Goal: Task Accomplishment & Management: Complete application form

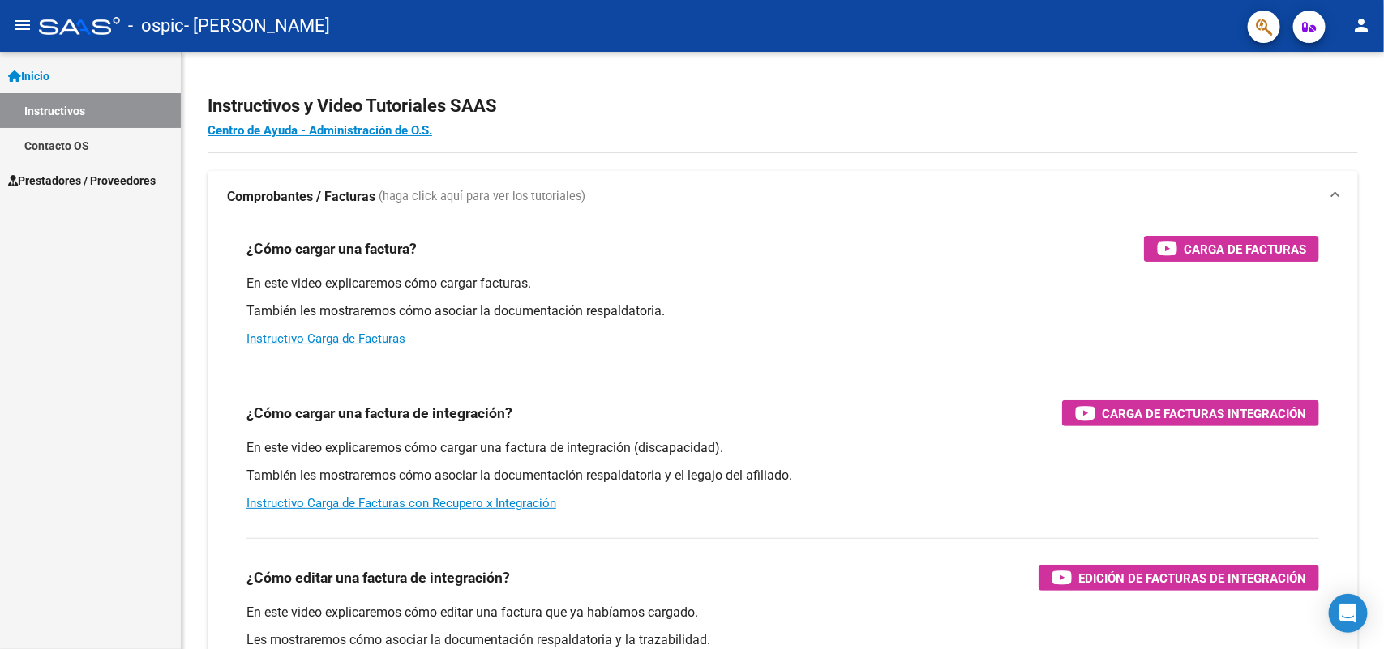
click at [79, 183] on span "Prestadores / Proveedores" at bounding box center [82, 181] width 148 height 18
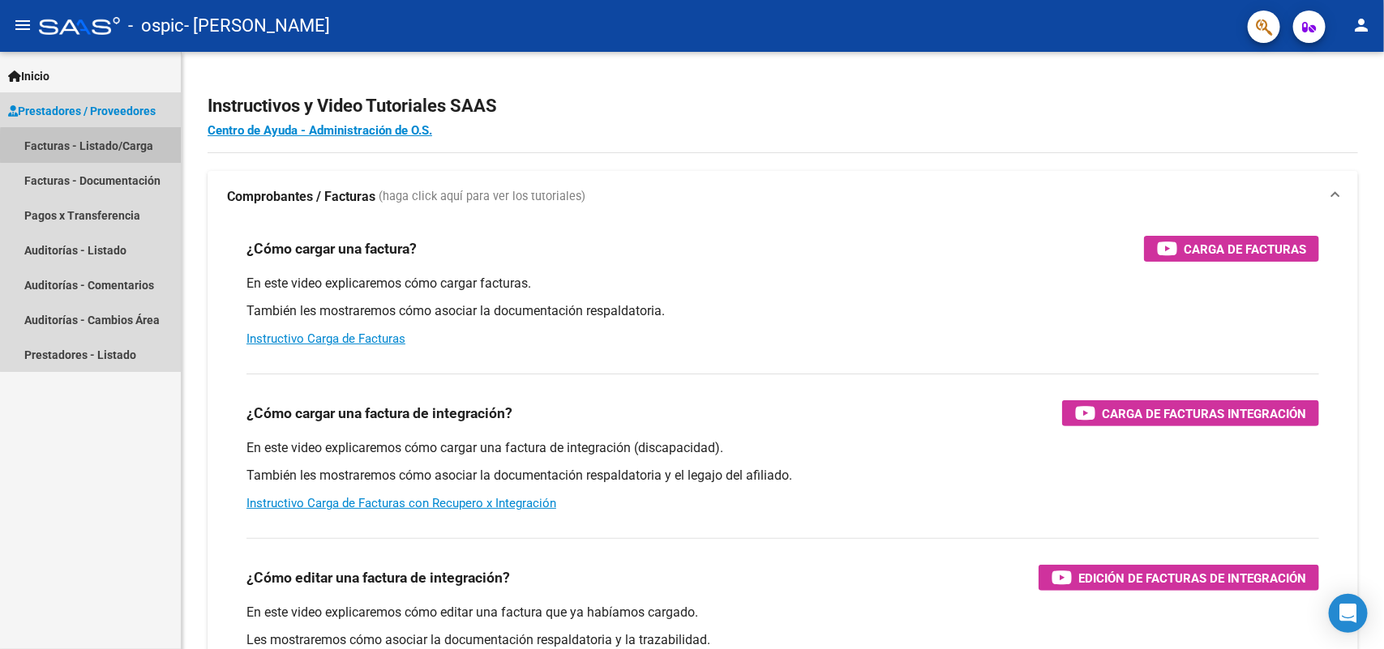
click at [101, 146] on link "Facturas - Listado/Carga" at bounding box center [90, 145] width 181 height 35
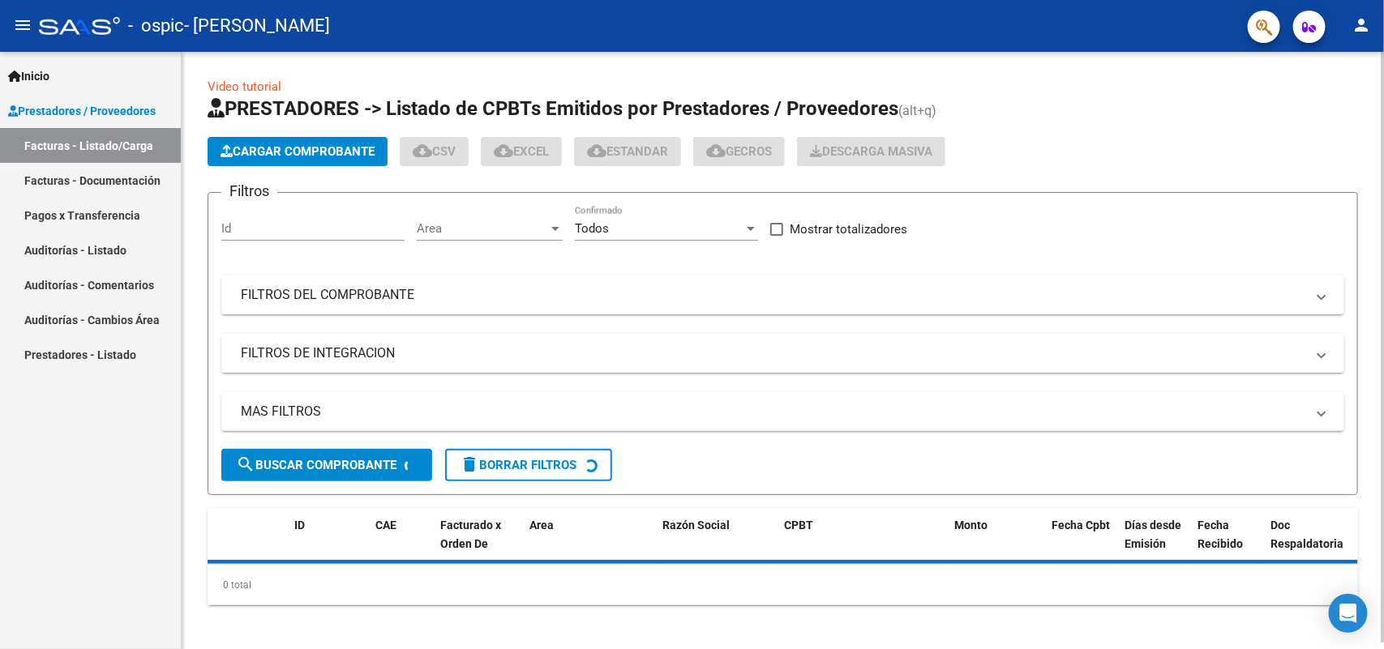
click at [264, 139] on button "Cargar Comprobante" at bounding box center [298, 151] width 180 height 29
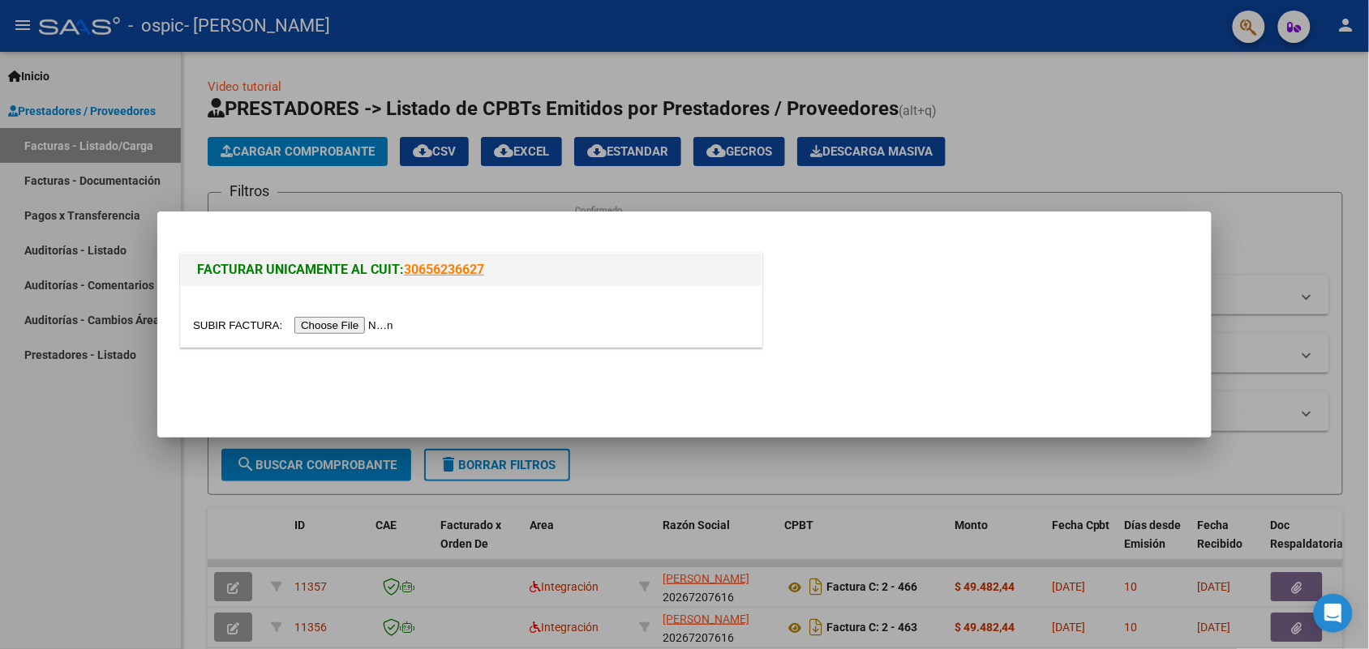
click at [354, 321] on input "file" at bounding box center [295, 325] width 205 height 17
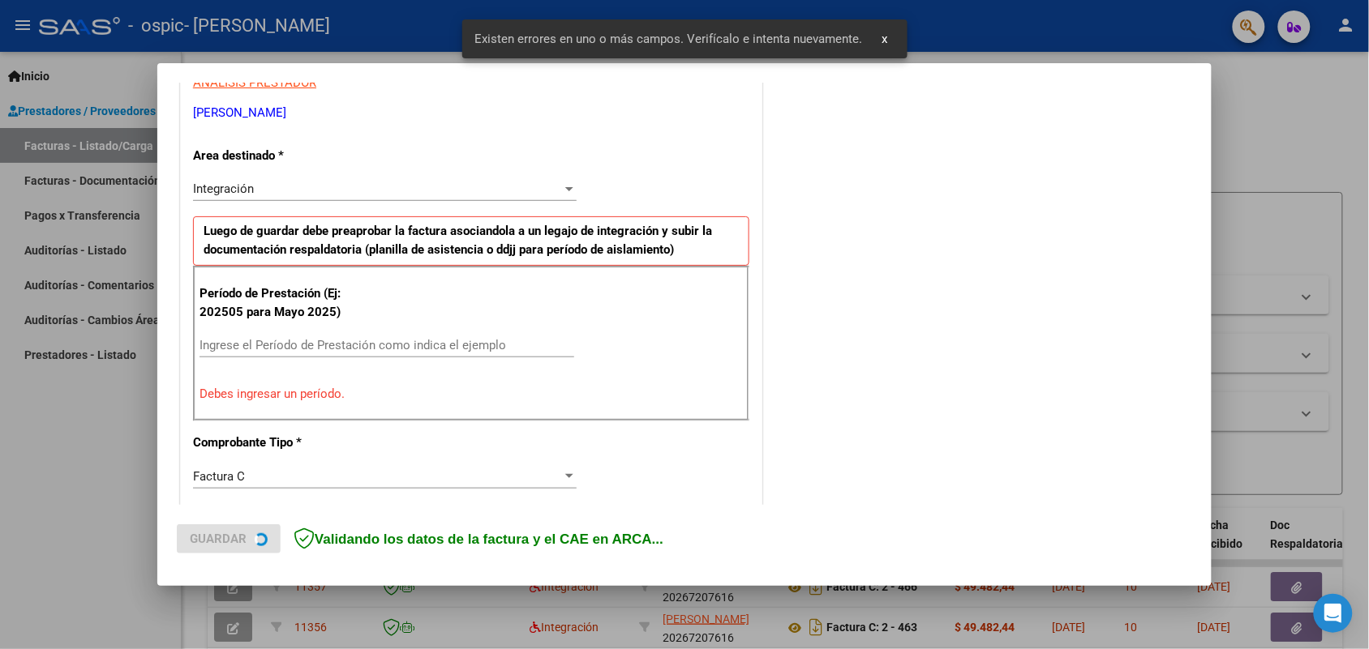
scroll to position [325, 0]
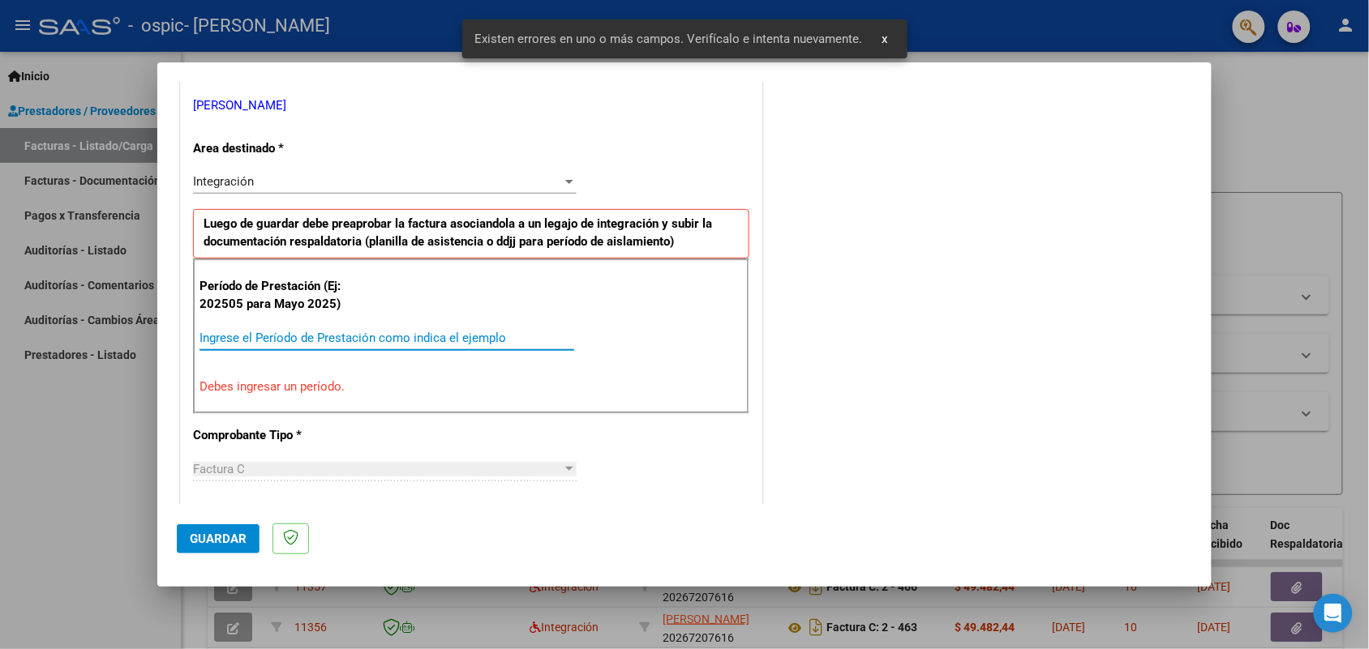
click at [266, 337] on input "Ingrese el Período de Prestación como indica el ejemplo" at bounding box center [386, 338] width 375 height 15
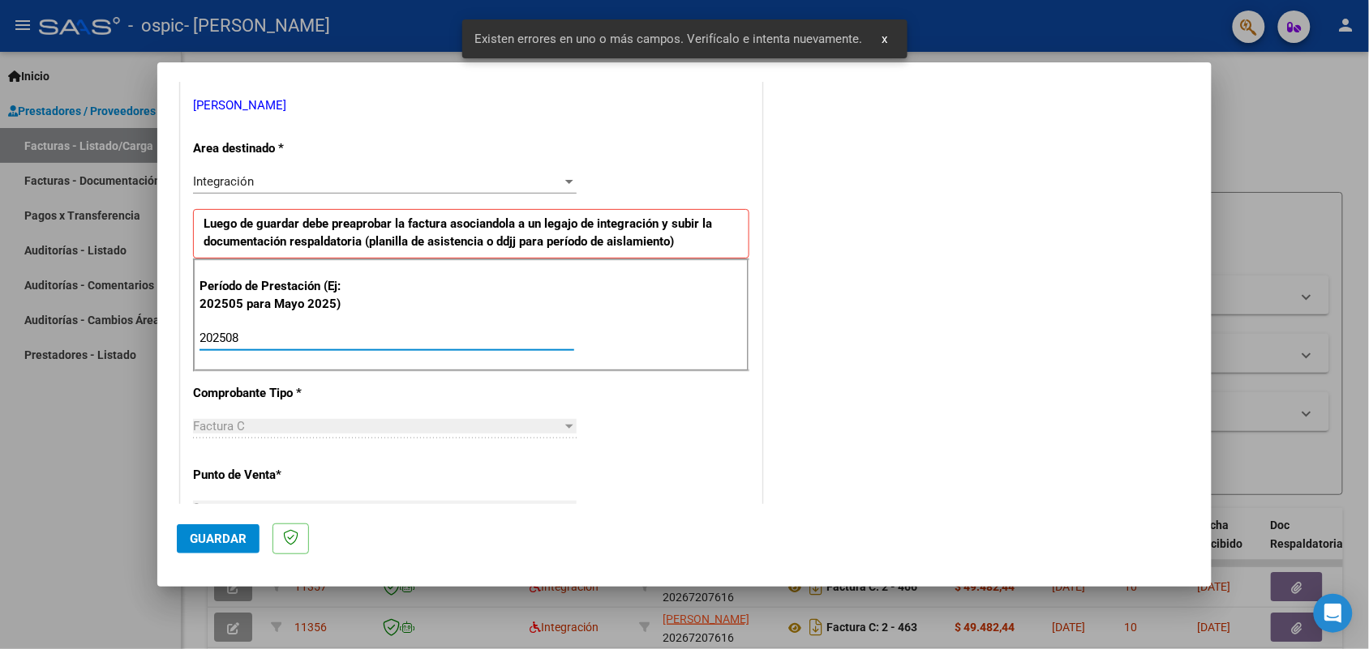
type input "202508"
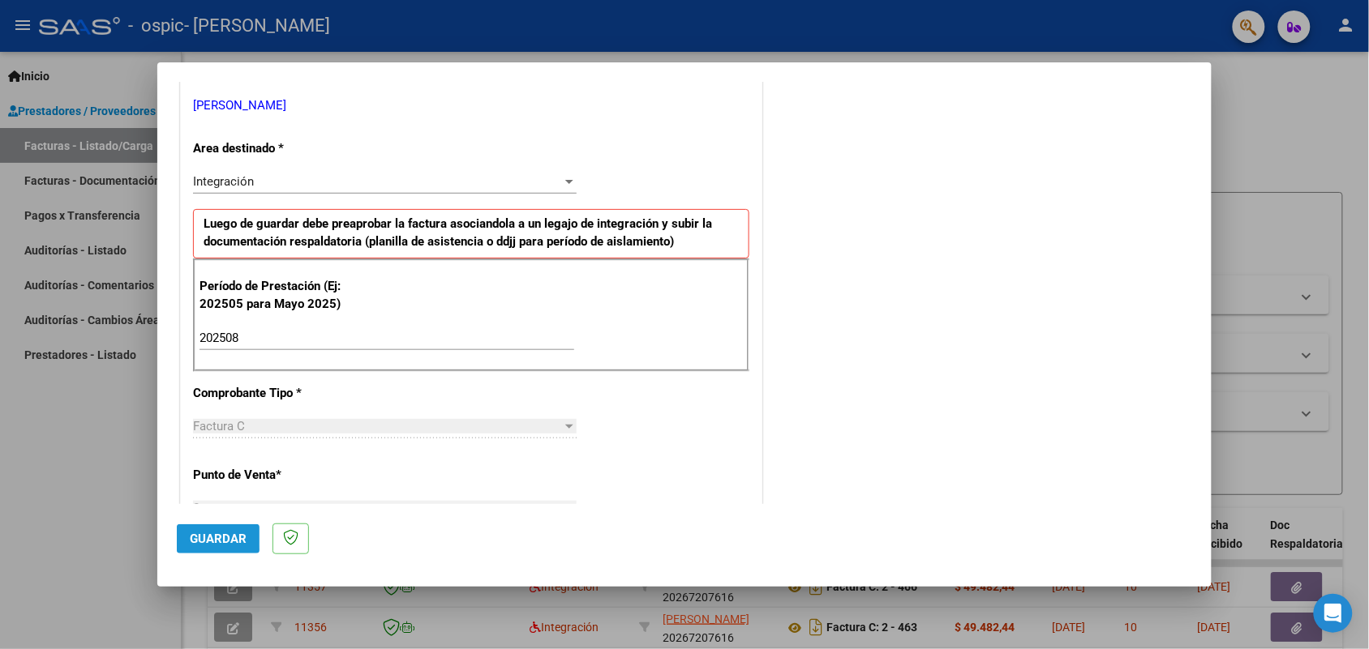
click at [183, 537] on button "Guardar" at bounding box center [218, 539] width 83 height 29
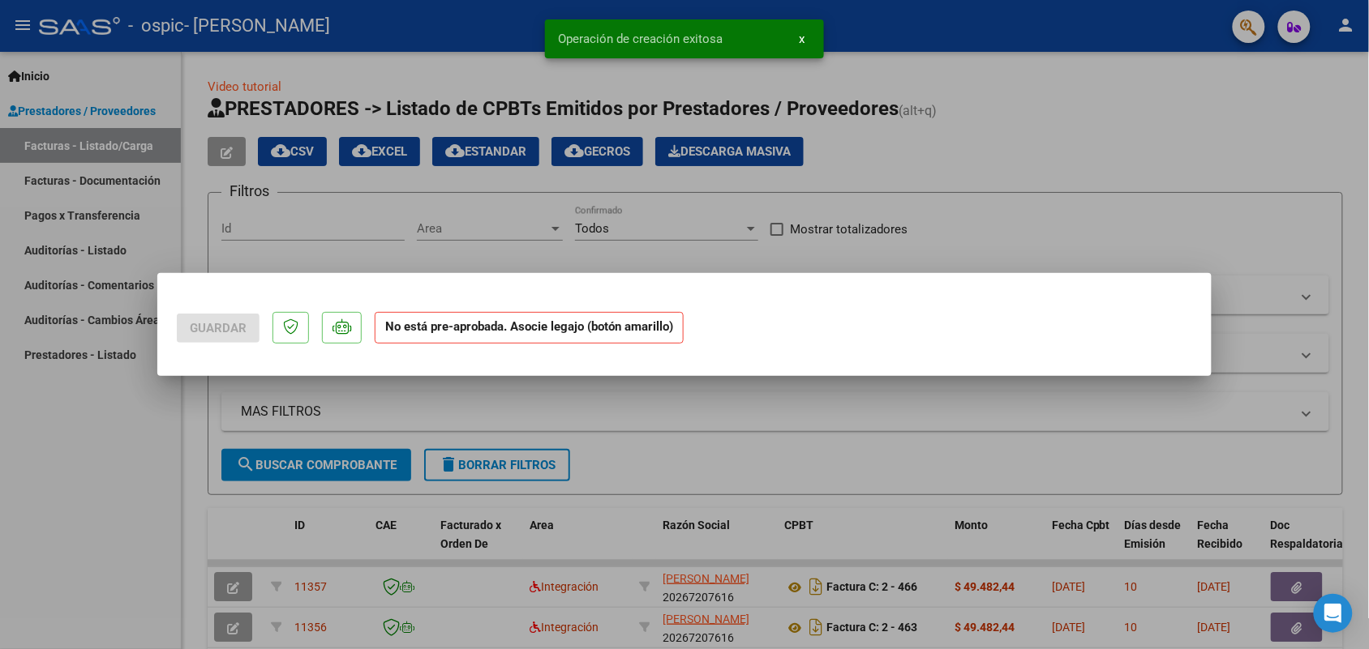
scroll to position [0, 0]
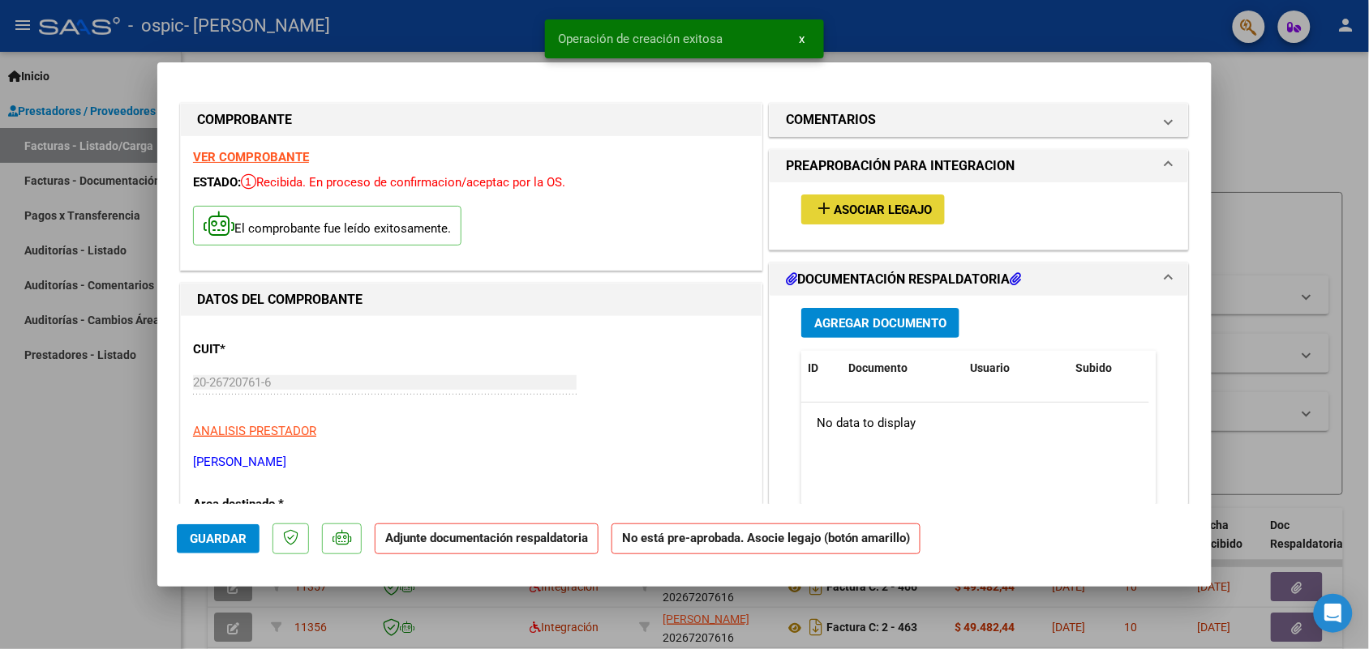
click at [828, 220] on button "add Asociar Legajo" at bounding box center [873, 210] width 144 height 30
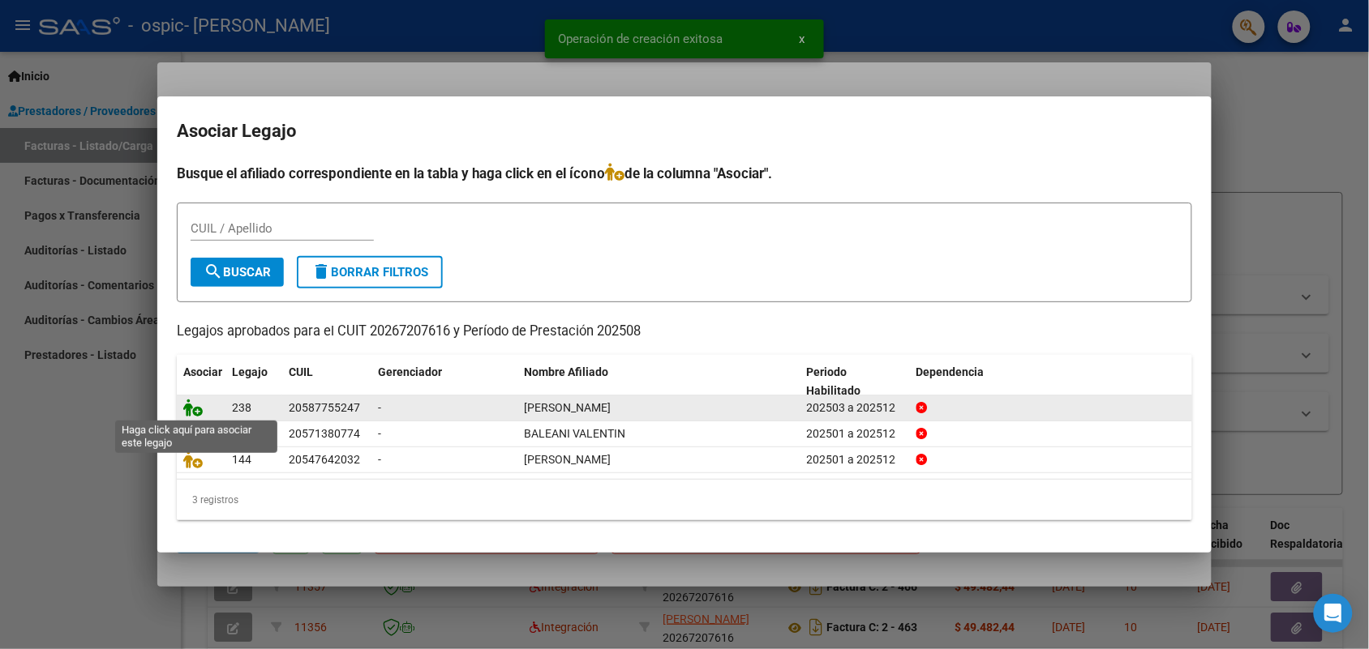
click at [188, 405] on icon at bounding box center [192, 408] width 19 height 18
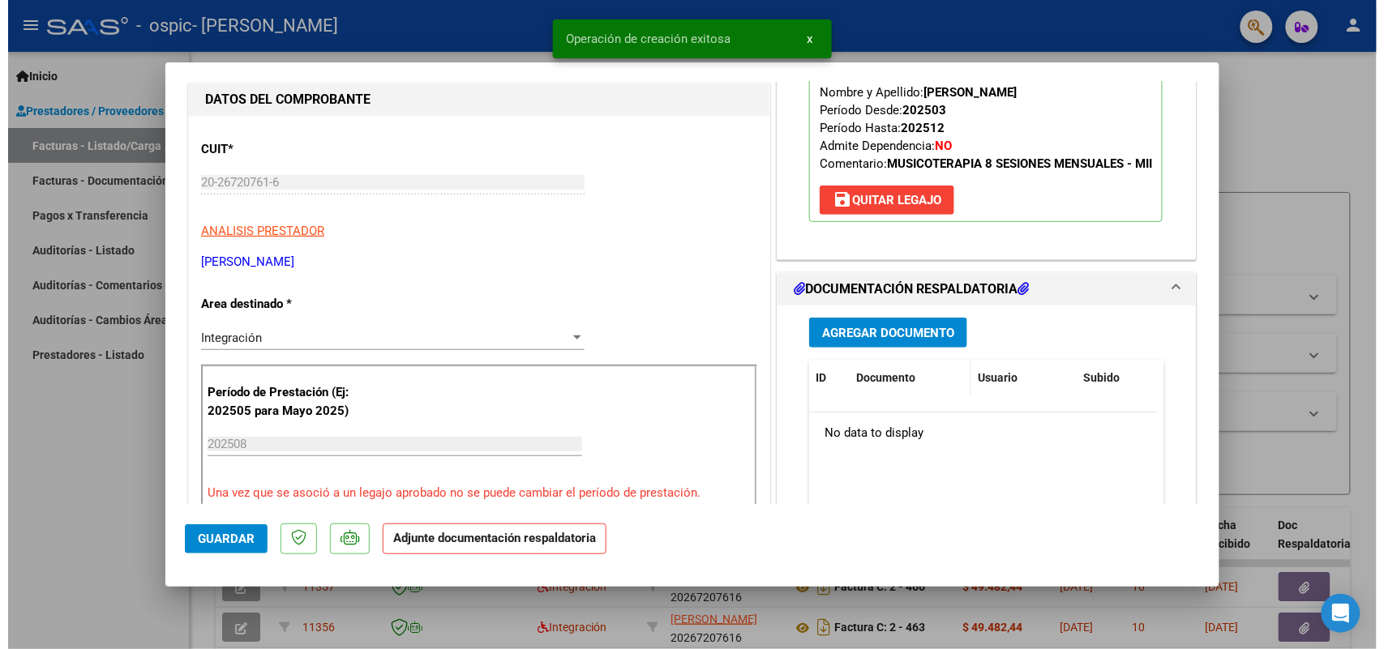
scroll to position [203, 0]
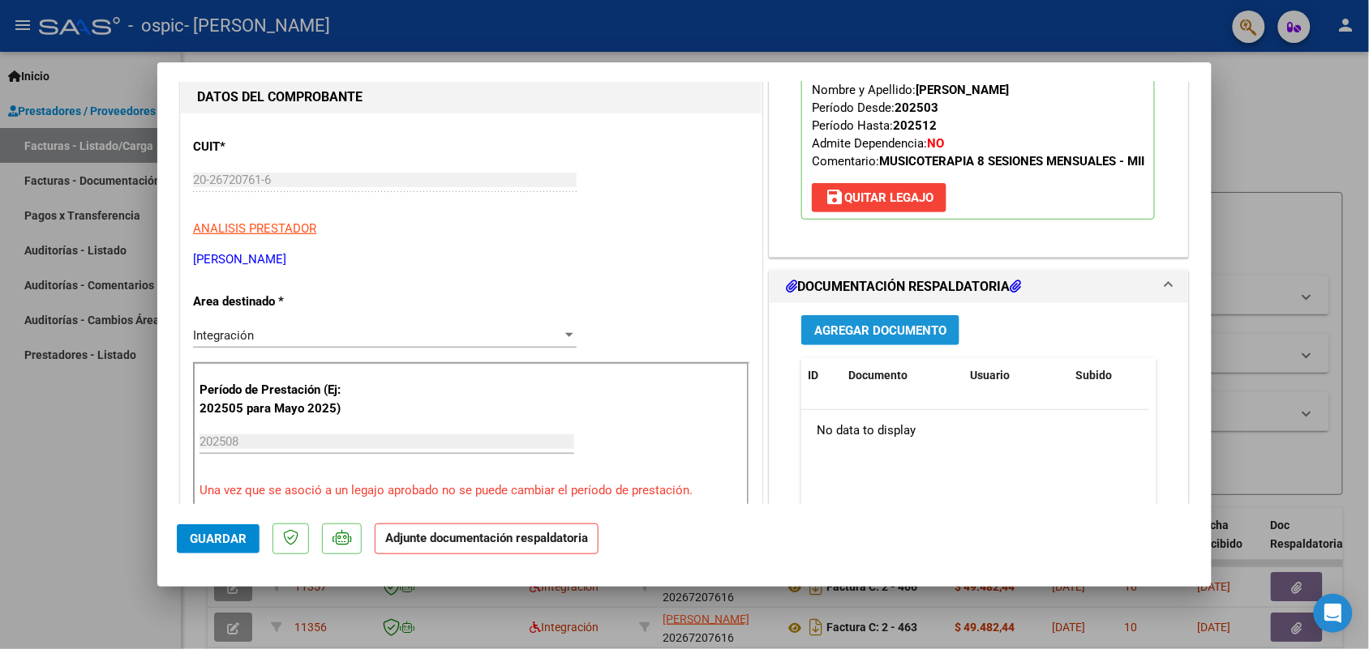
click at [890, 338] on span "Agregar Documento" at bounding box center [880, 331] width 132 height 15
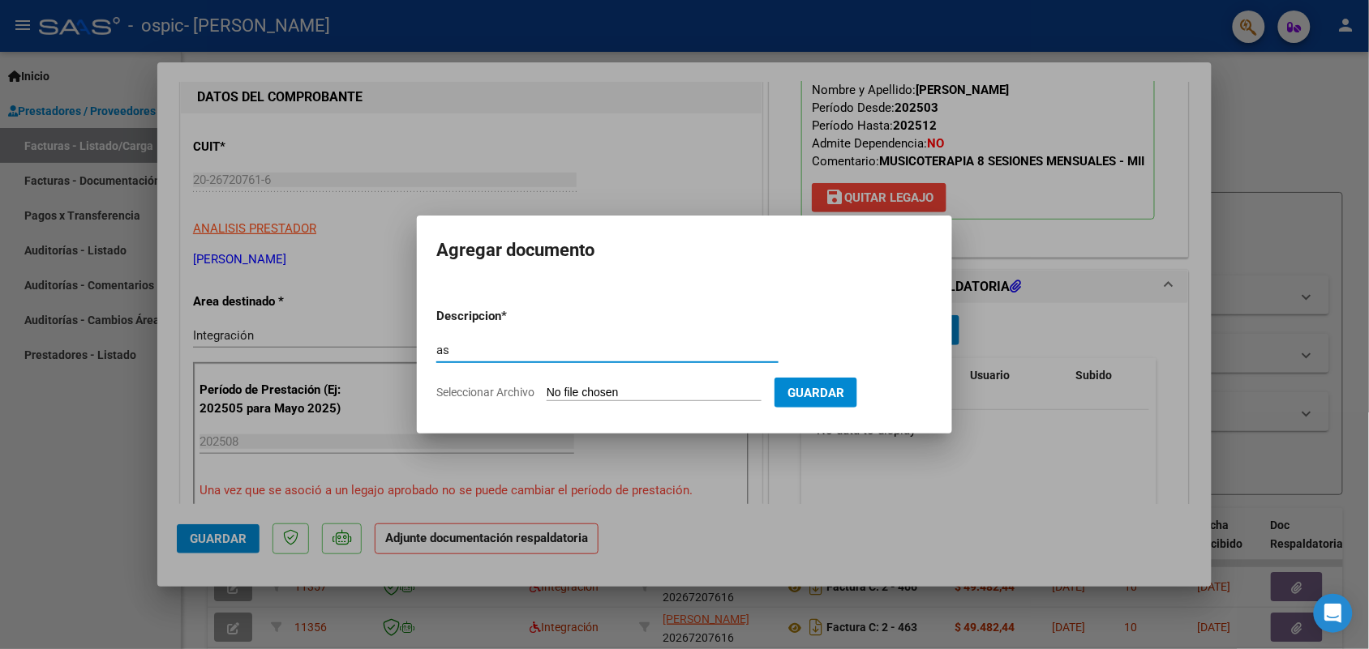
type input "as"
click at [602, 386] on input "Seleccionar Archivo" at bounding box center [653, 393] width 215 height 15
type input "C:\fakepath\IMG_2025_8_26_17_31_29_11279.jpeg"
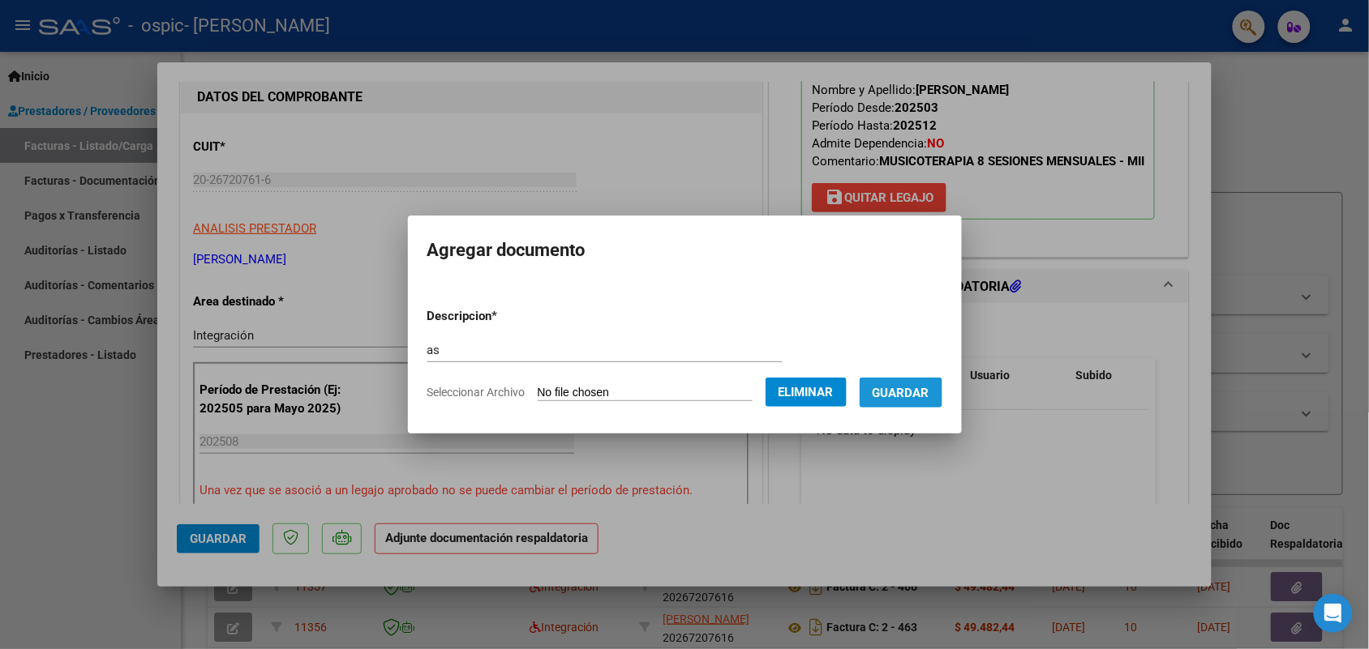
click at [908, 400] on button "Guardar" at bounding box center [900, 393] width 83 height 30
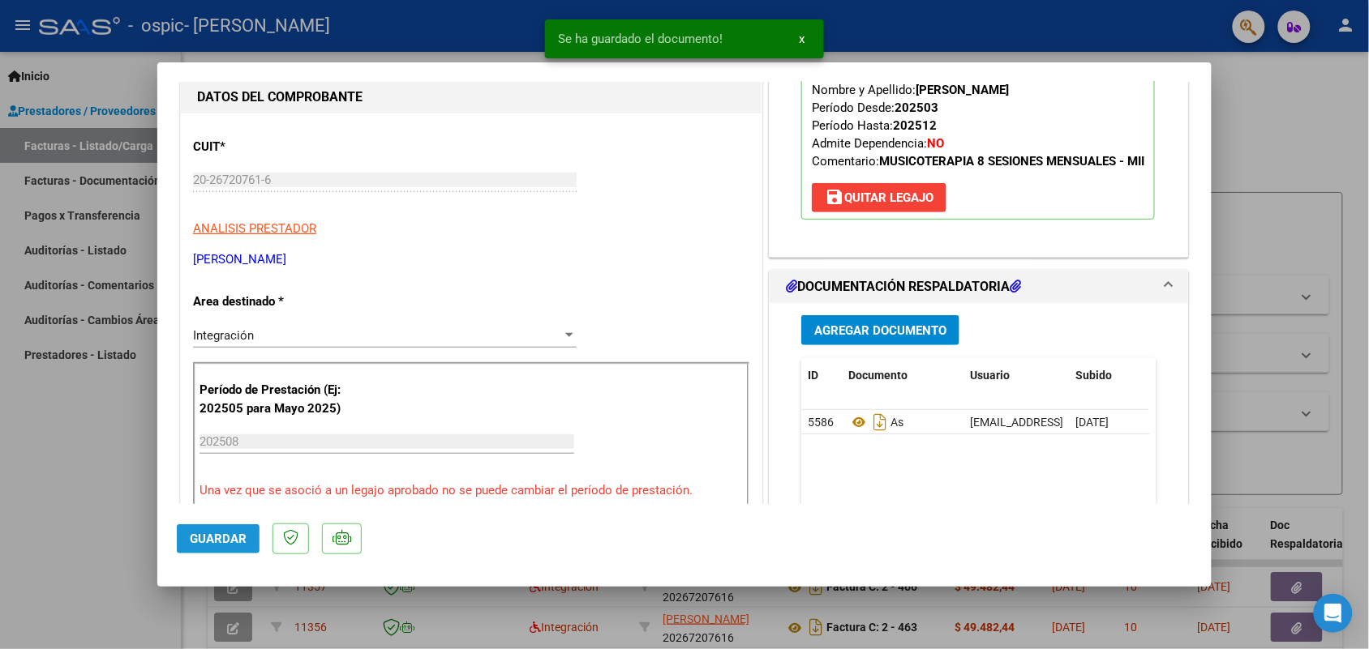
click at [231, 553] on button "Guardar" at bounding box center [218, 539] width 83 height 29
click at [227, 545] on span "Guardar" at bounding box center [218, 539] width 57 height 15
drag, startPoint x: 102, startPoint y: 492, endPoint x: 178, endPoint y: 173, distance: 328.4
click at [102, 481] on div at bounding box center [684, 324] width 1369 height 649
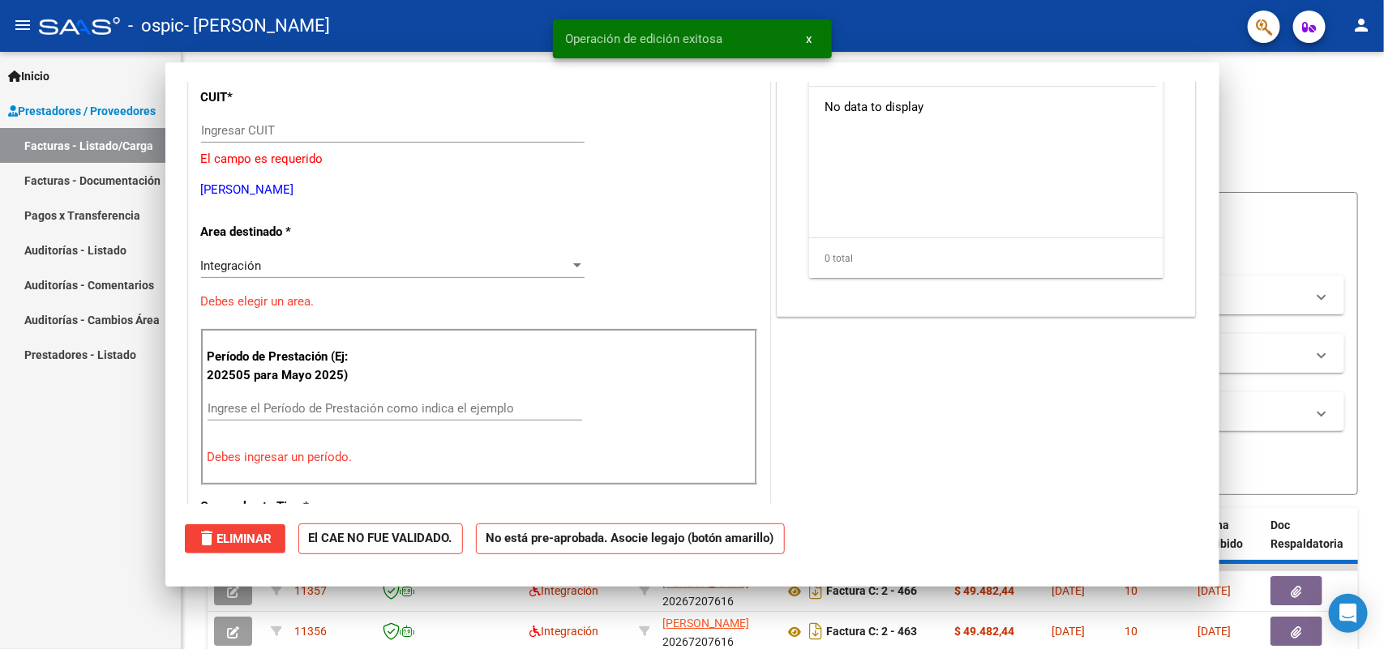
scroll to position [0, 0]
